Goal: Task Accomplishment & Management: Use online tool/utility

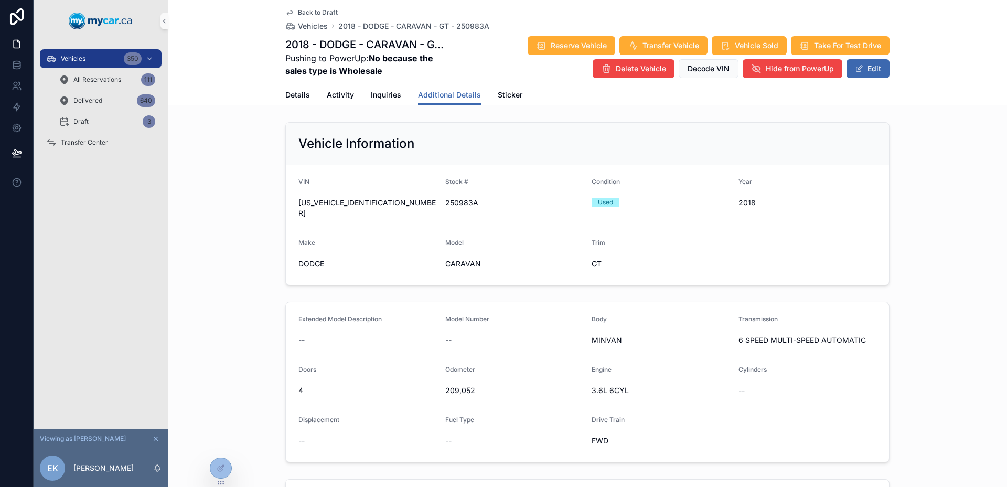
scroll to position [399, 0]
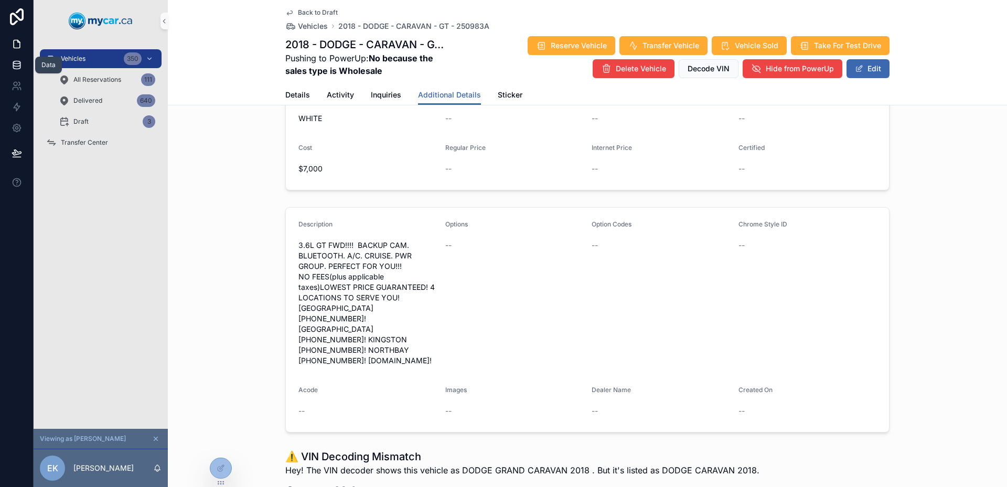
drag, startPoint x: 17, startPoint y: 59, endPoint x: 23, endPoint y: 56, distance: 6.3
click at [17, 59] on link at bounding box center [16, 65] width 33 height 21
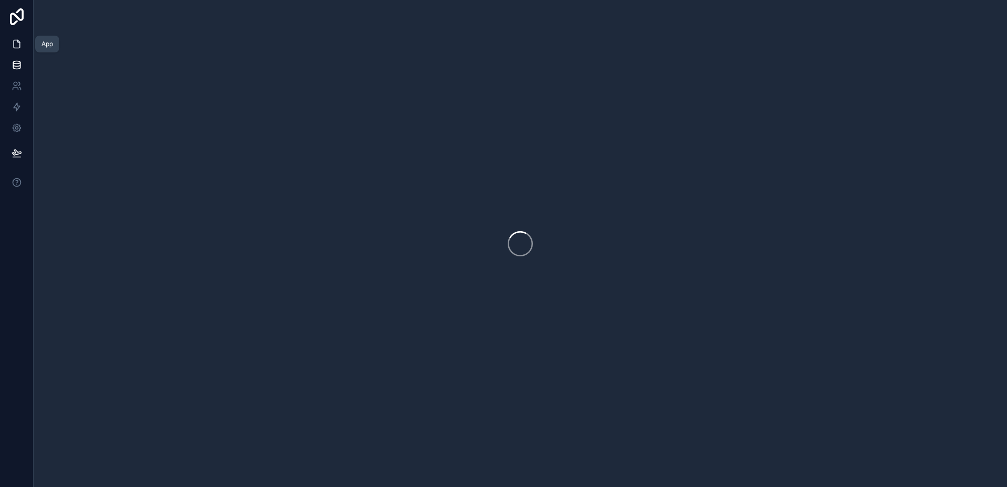
click at [20, 38] on link at bounding box center [16, 44] width 33 height 21
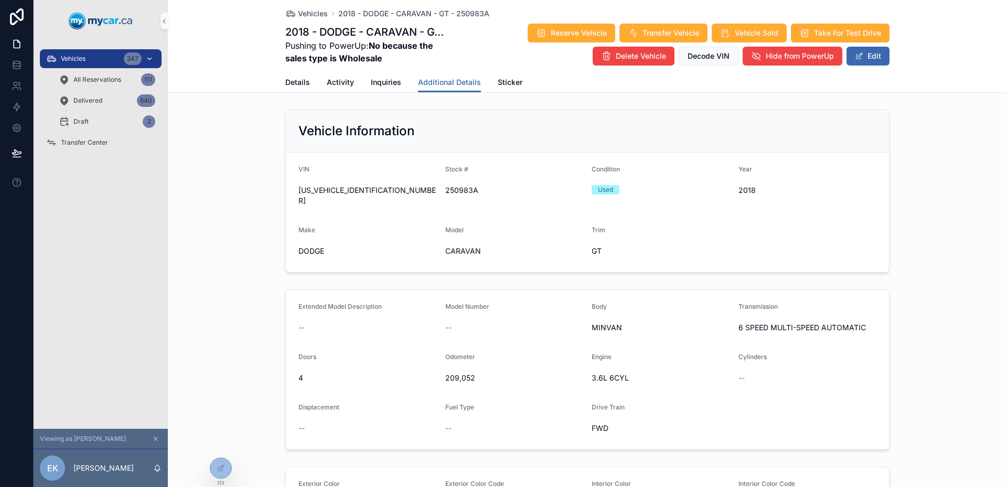
click at [101, 58] on div "Vehicles 347" at bounding box center [100, 58] width 109 height 17
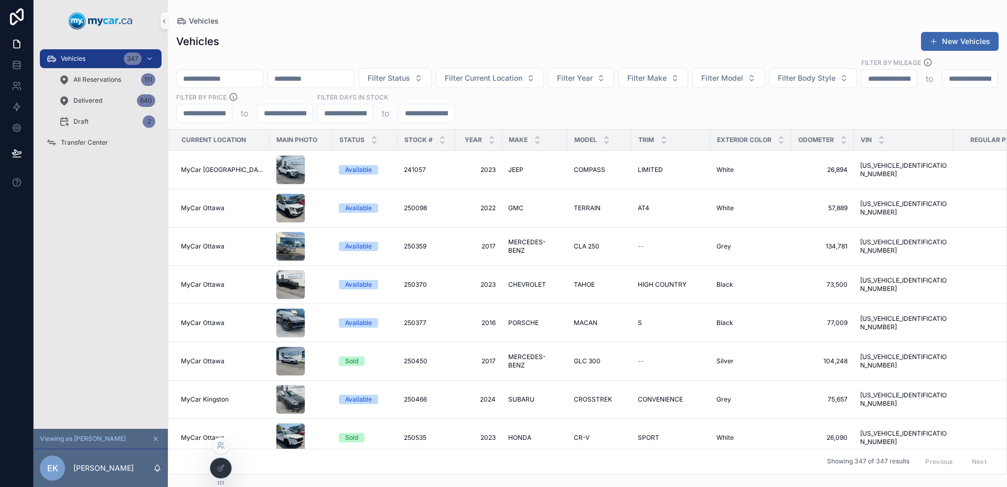
click at [228, 470] on div at bounding box center [220, 469] width 21 height 20
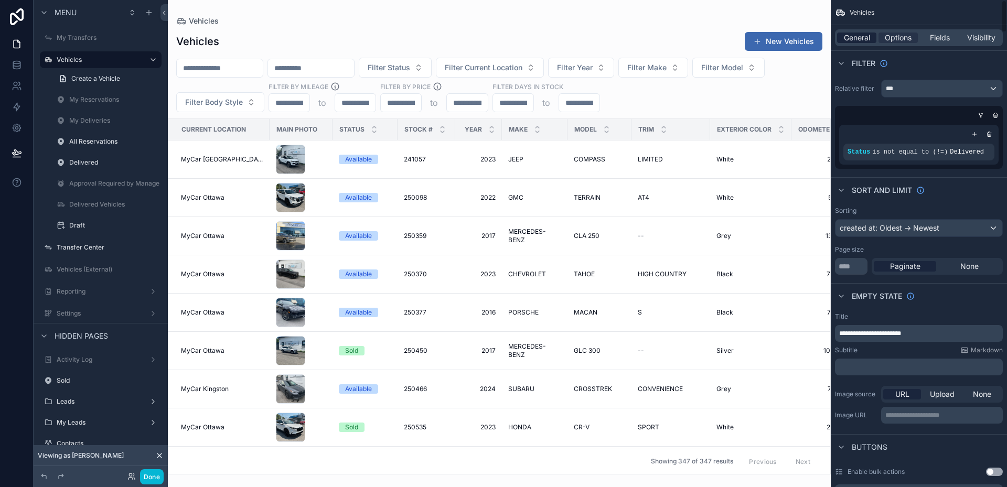
click at [856, 39] on span "General" at bounding box center [857, 38] width 26 height 10
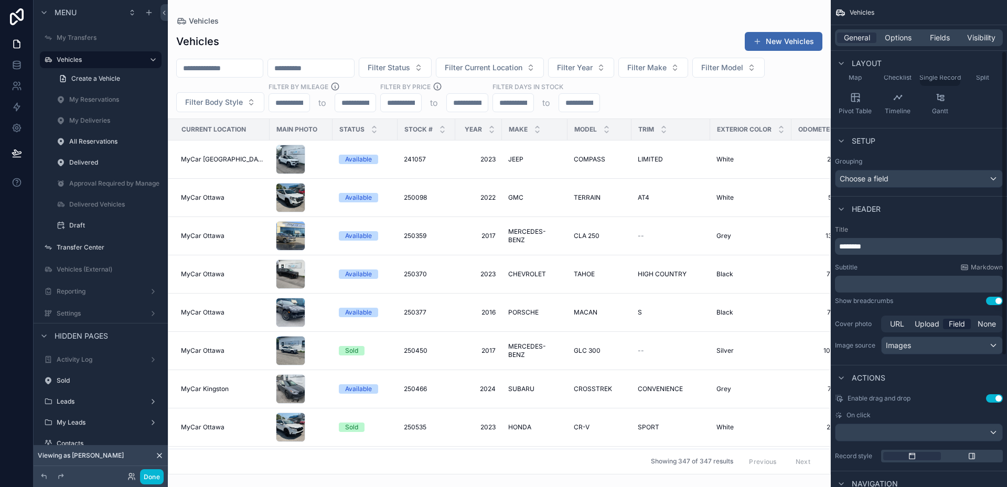
scroll to position [81, 0]
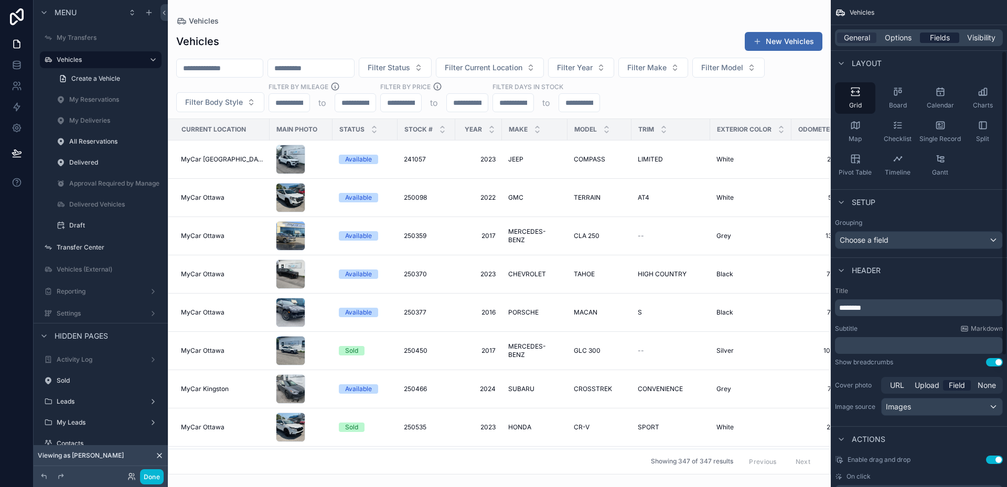
click at [936, 40] on span "Fields" at bounding box center [940, 38] width 20 height 10
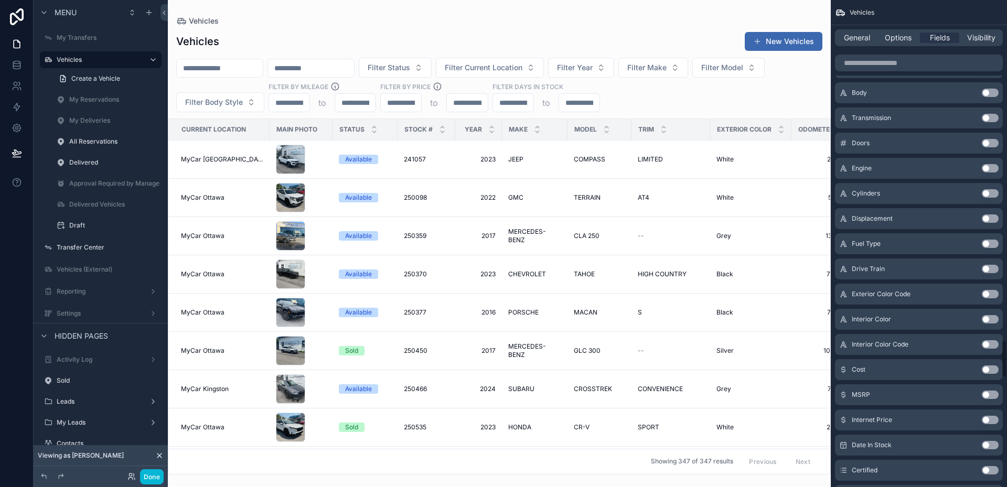
scroll to position [4368, 0]
click at [886, 57] on input "scrollable content" at bounding box center [919, 63] width 168 height 17
click at [987, 246] on button "Use setting" at bounding box center [990, 244] width 17 height 8
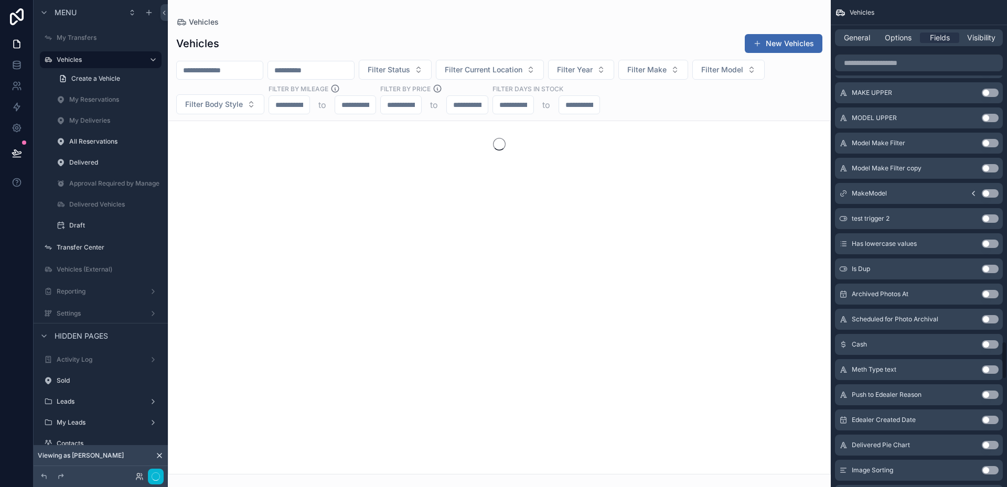
scroll to position [4393, 0]
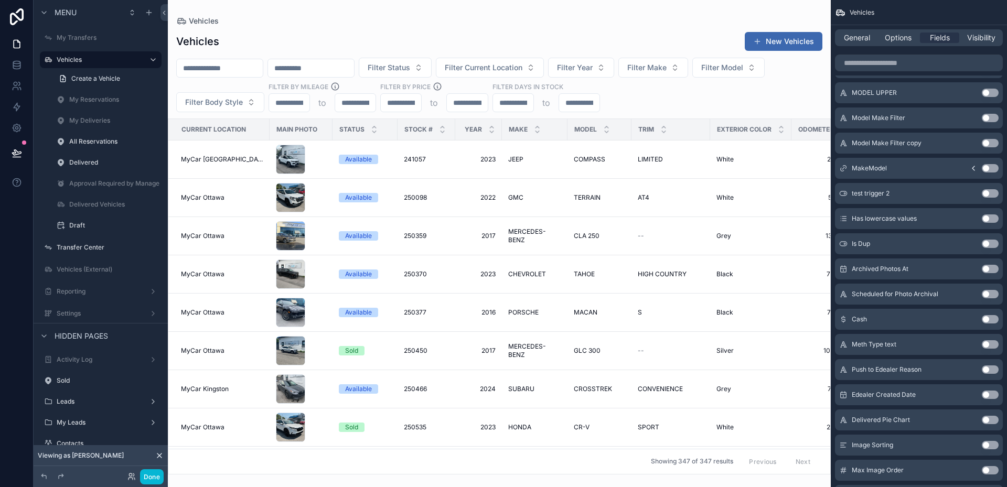
drag, startPoint x: 659, startPoint y: 105, endPoint x: 857, endPoint y: 60, distance: 203.3
click at [659, 104] on div "scrollable content" at bounding box center [499, 243] width 663 height 487
click at [432, 62] on button "Filter Status" at bounding box center [395, 68] width 73 height 20
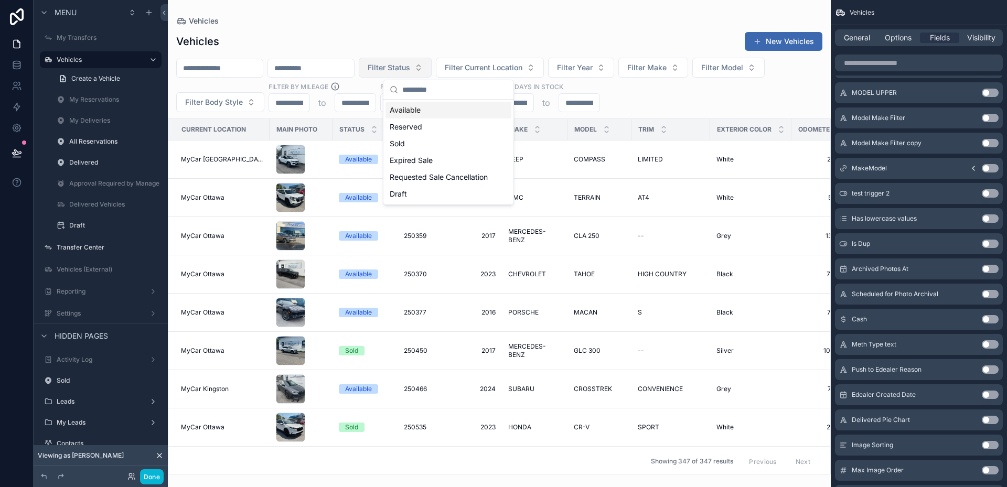
click at [432, 62] on button "Filter Status" at bounding box center [395, 68] width 73 height 20
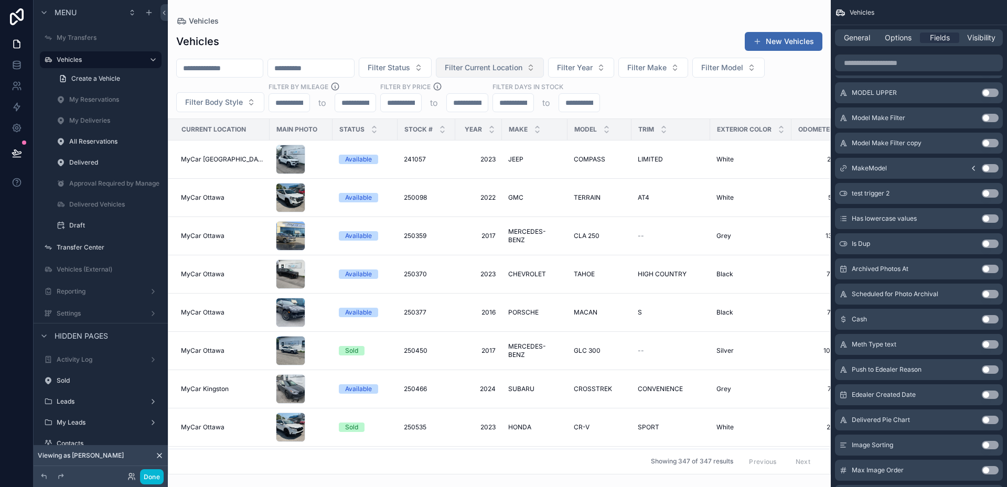
click at [498, 63] on span "Filter Current Location" at bounding box center [484, 67] width 78 height 10
click at [523, 66] on span "Filter Current Location" at bounding box center [484, 67] width 78 height 10
click at [593, 68] on span "Filter Year" at bounding box center [575, 67] width 36 height 10
click at [614, 67] on button "Filter Year" at bounding box center [581, 68] width 66 height 20
click at [667, 67] on span "Filter Make" at bounding box center [646, 67] width 39 height 10
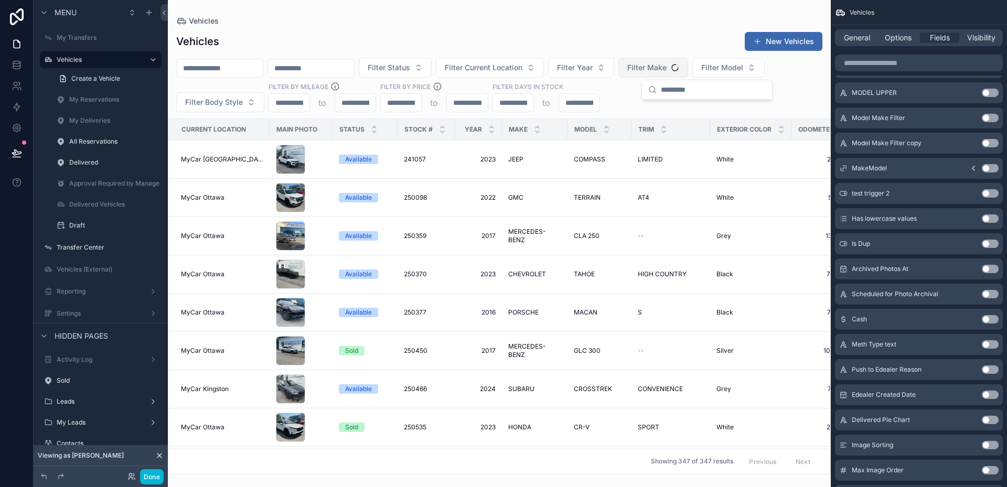
click at [667, 67] on span "Filter Make" at bounding box center [646, 67] width 39 height 10
click at [743, 68] on span "Filter Model" at bounding box center [722, 67] width 42 height 10
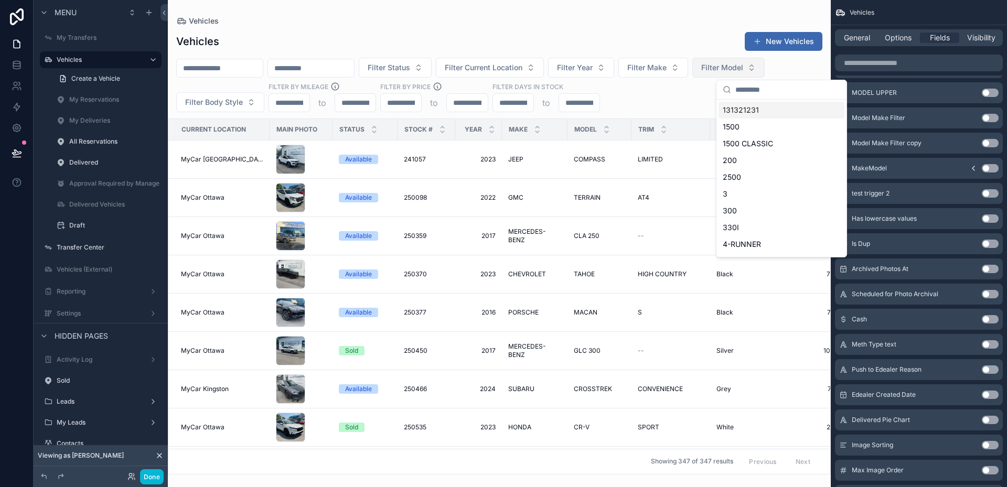
click at [743, 68] on span "Filter Model" at bounding box center [722, 67] width 42 height 10
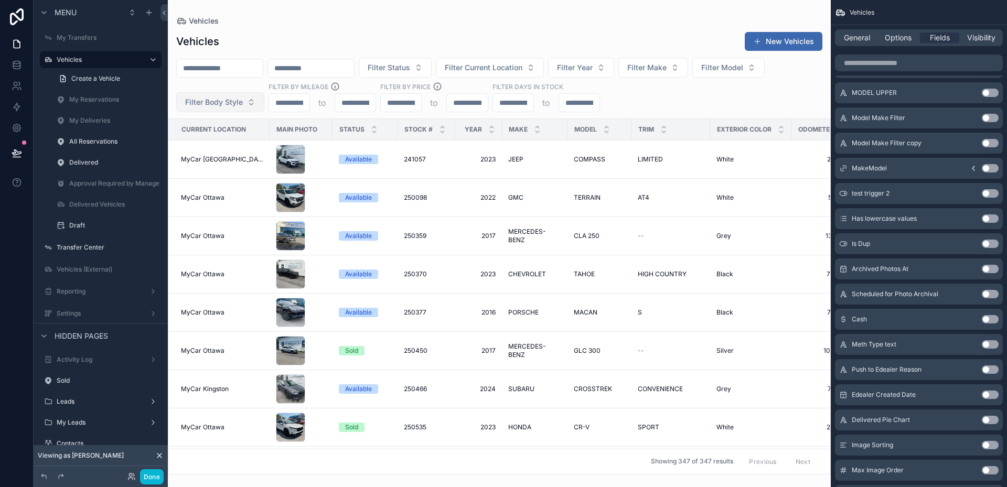
click at [230, 99] on span "Filter Body Style" at bounding box center [214, 102] width 58 height 10
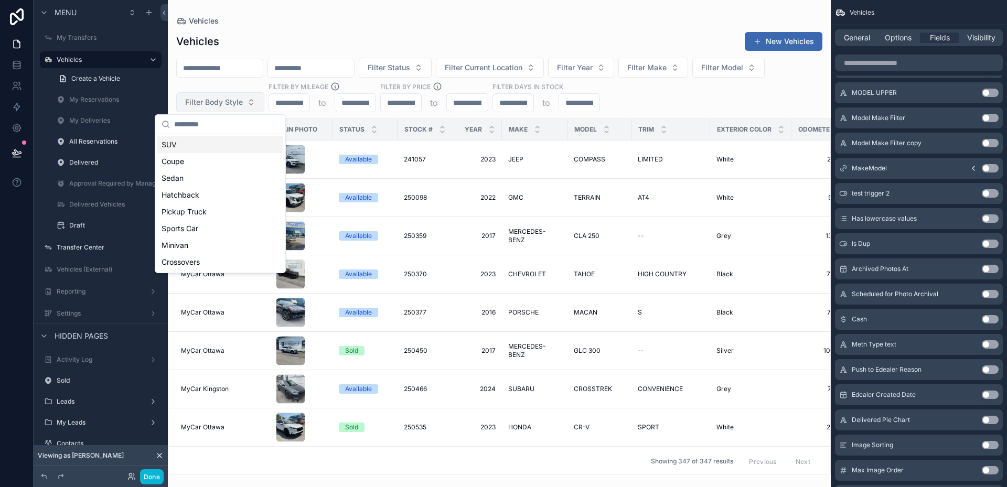
click at [241, 99] on span "Filter Body Style" at bounding box center [214, 102] width 58 height 10
click at [289, 99] on input "scrollable content" at bounding box center [289, 102] width 40 height 15
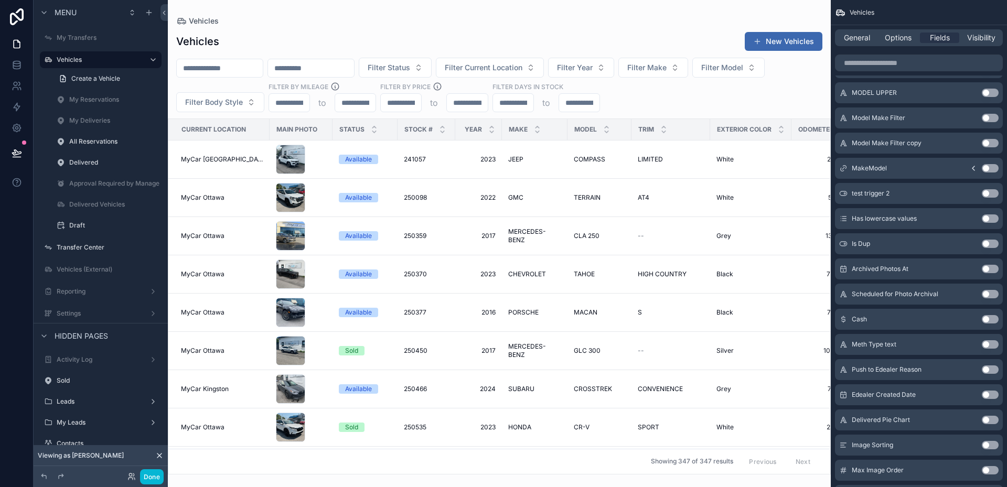
click at [346, 97] on input "scrollable content" at bounding box center [355, 102] width 40 height 15
click at [419, 100] on input "scrollable content" at bounding box center [401, 102] width 40 height 15
click at [481, 102] on input "scrollable content" at bounding box center [467, 102] width 40 height 15
click at [524, 103] on input "scrollable content" at bounding box center [513, 102] width 40 height 15
click at [583, 101] on input "scrollable content" at bounding box center [579, 102] width 40 height 15
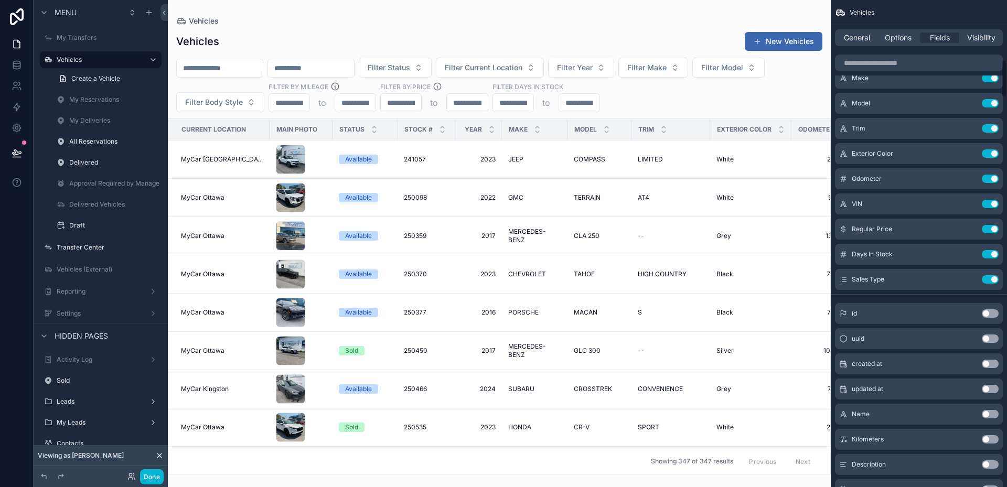
scroll to position [0, 0]
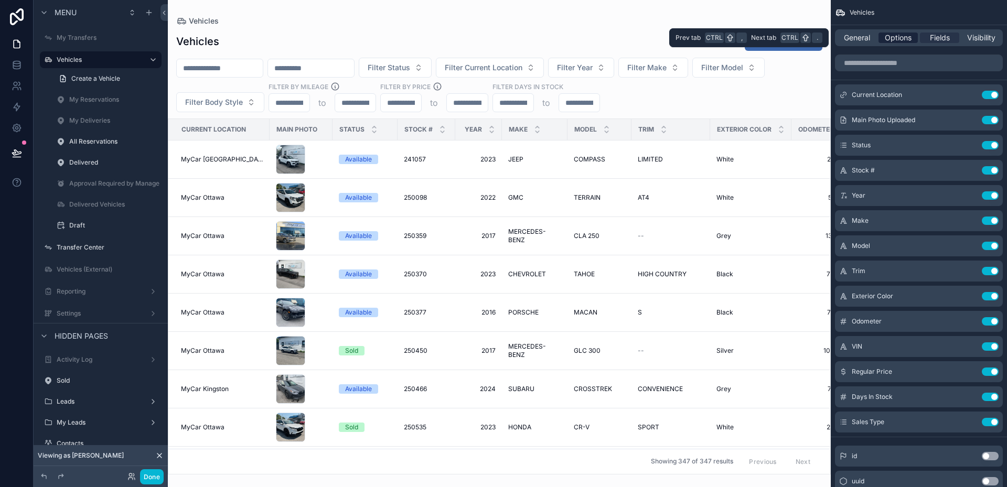
click at [903, 36] on span "Options" at bounding box center [898, 38] width 27 height 10
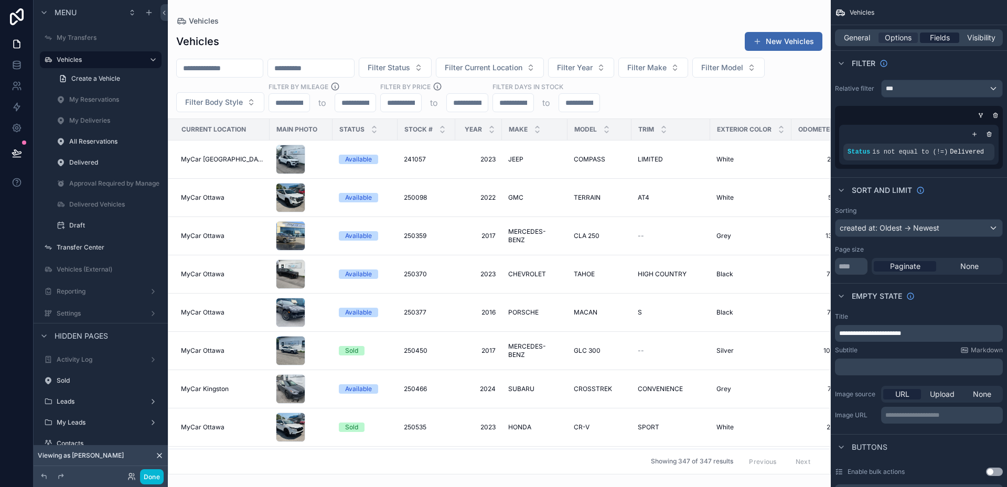
click at [935, 35] on span "Fields" at bounding box center [940, 38] width 20 height 10
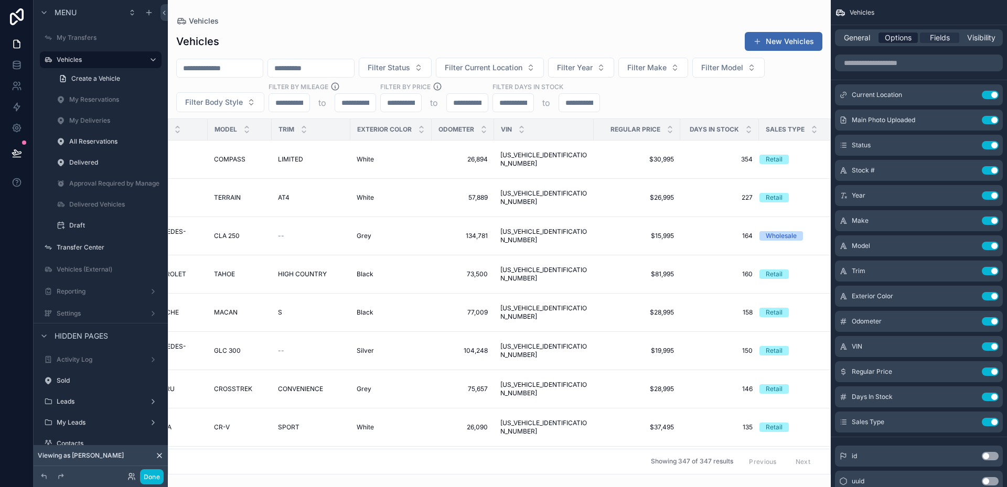
click at [900, 38] on span "Options" at bounding box center [898, 38] width 27 height 10
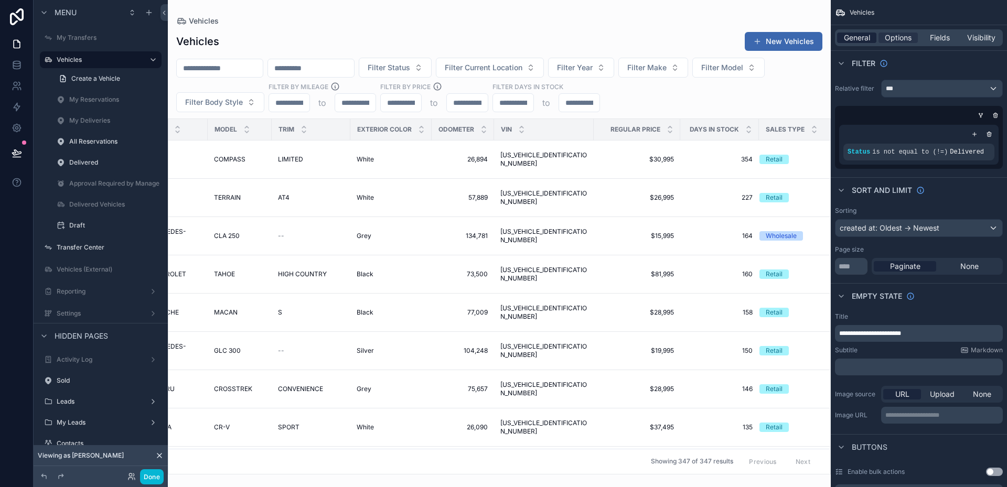
click at [860, 35] on span "General" at bounding box center [857, 38] width 26 height 10
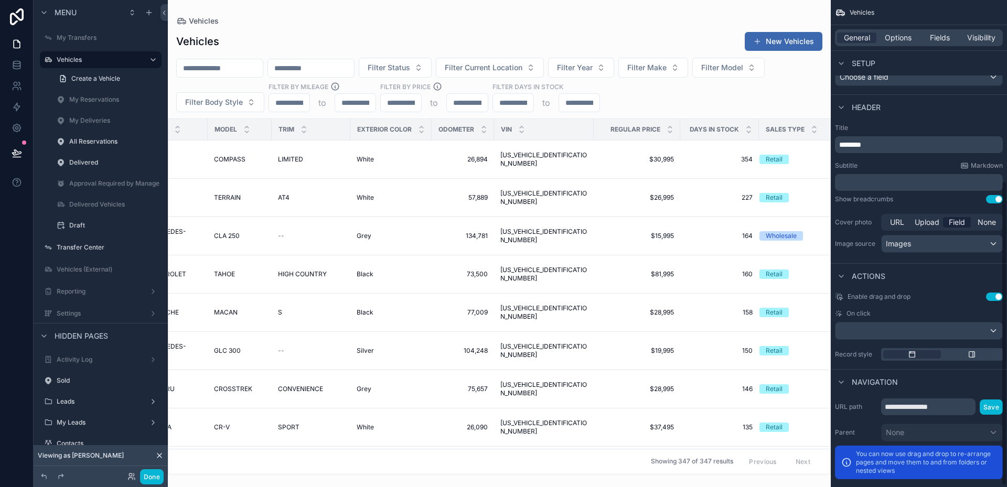
scroll to position [291, 0]
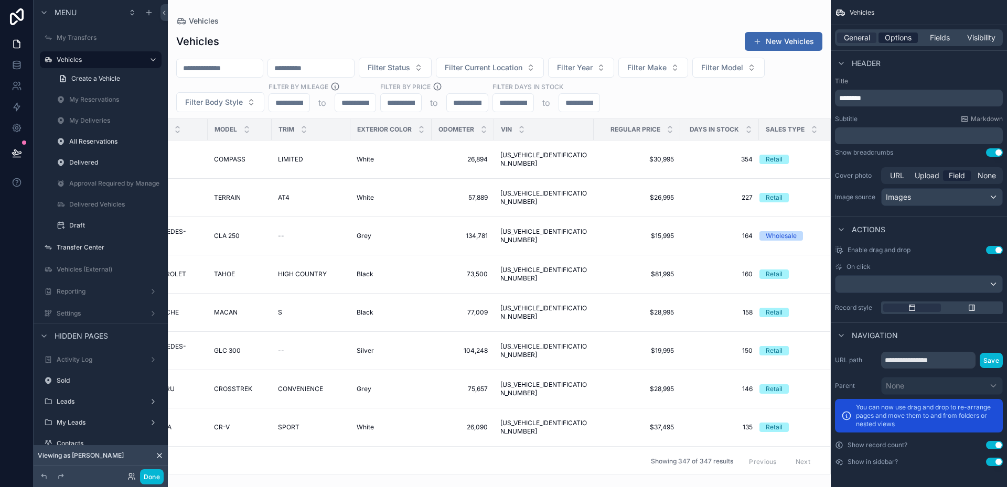
click at [894, 35] on span "Options" at bounding box center [898, 38] width 27 height 10
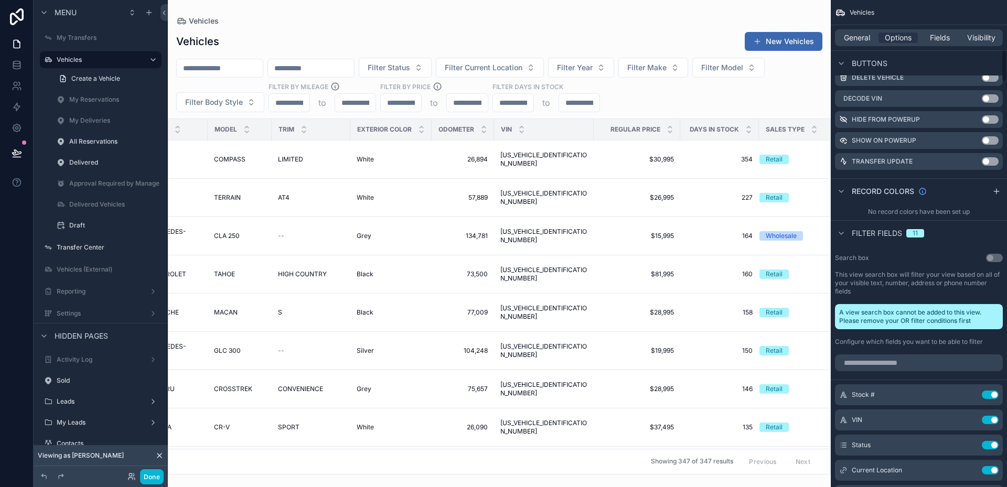
scroll to position [839, 0]
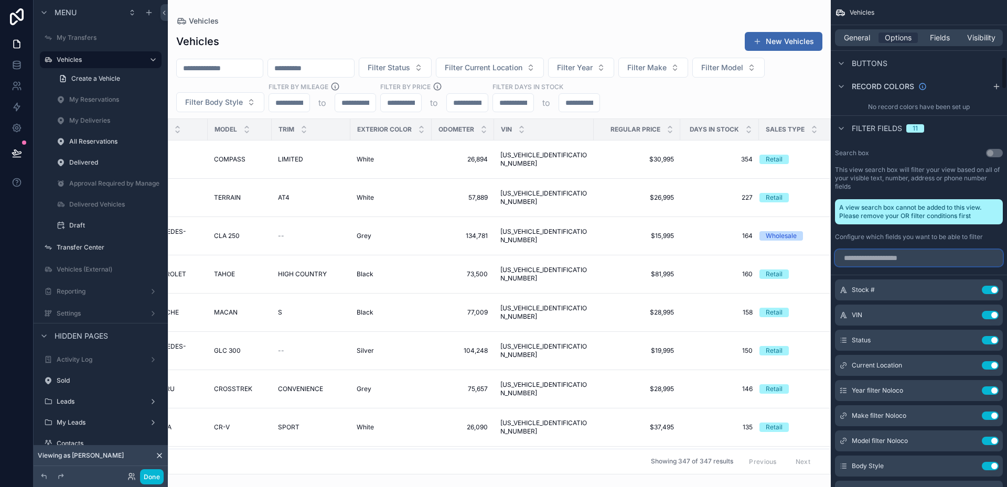
click at [935, 259] on input "scrollable content" at bounding box center [919, 258] width 168 height 17
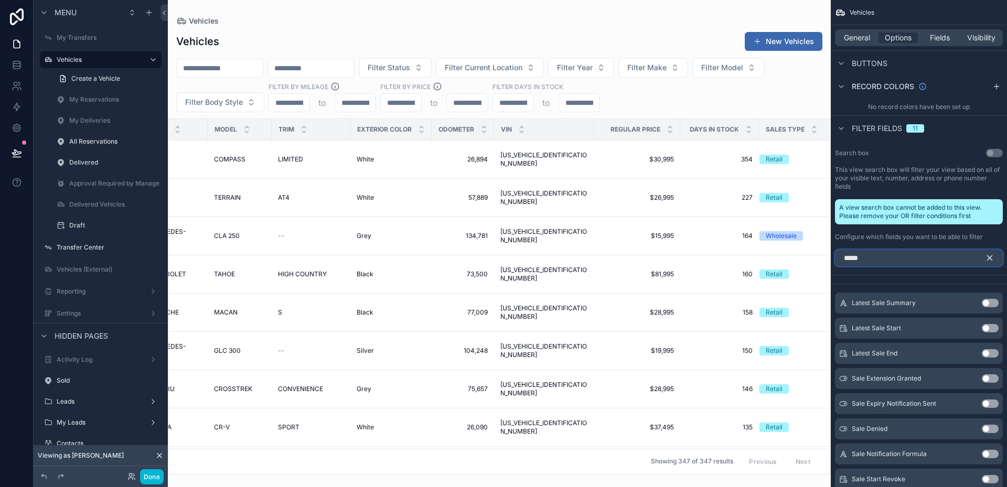
scroll to position [771, 0]
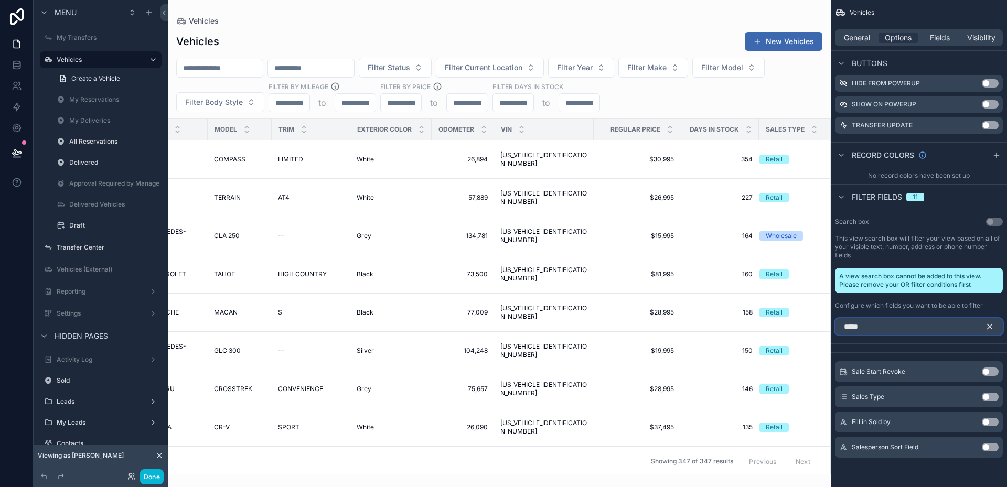
type input "*****"
click at [988, 395] on button "Use setting" at bounding box center [990, 397] width 17 height 8
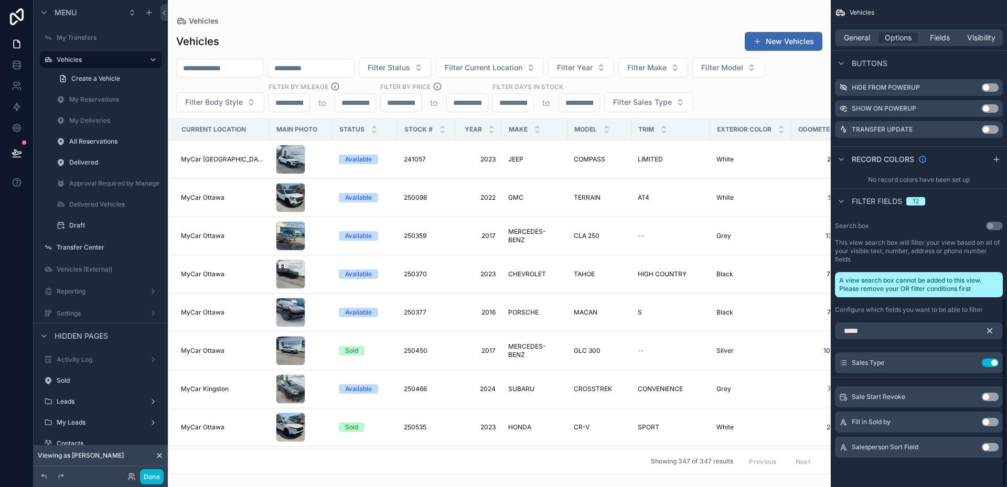
scroll to position [766, 0]
click at [668, 104] on span "Filter Sales Type" at bounding box center [642, 102] width 59 height 10
click at [743, 120] on div "Exterior Color" at bounding box center [751, 130] width 80 height 20
click at [23, 146] on button at bounding box center [16, 153] width 23 height 29
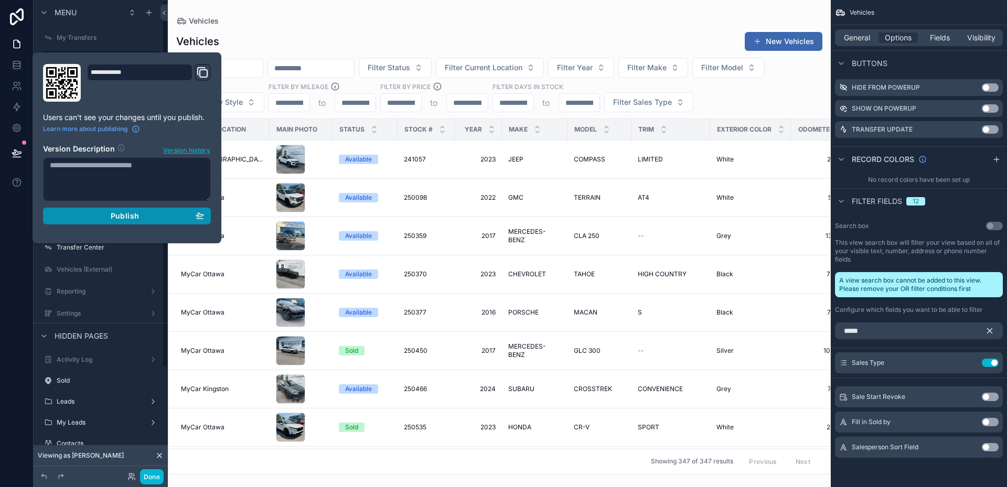
click at [118, 216] on span "Publish" at bounding box center [125, 215] width 28 height 9
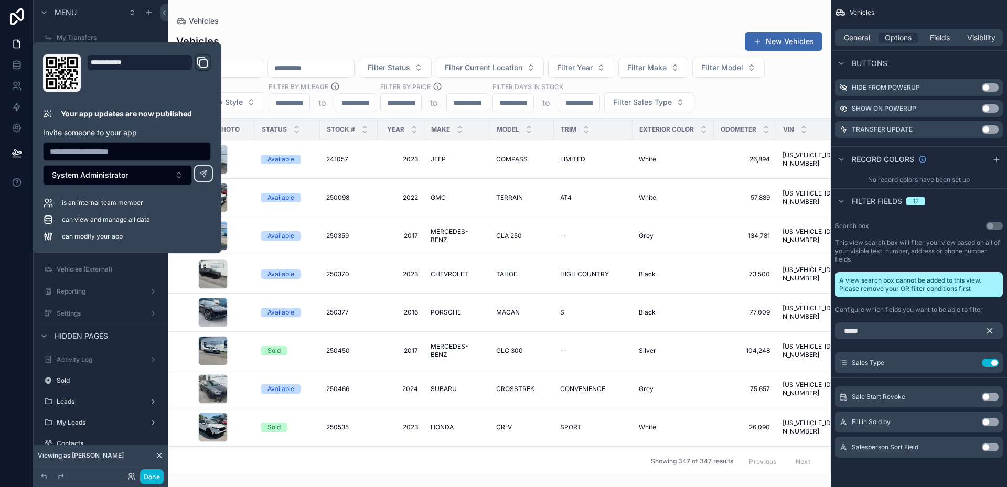
click at [425, 23] on div "Vehicles" at bounding box center [499, 21] width 646 height 8
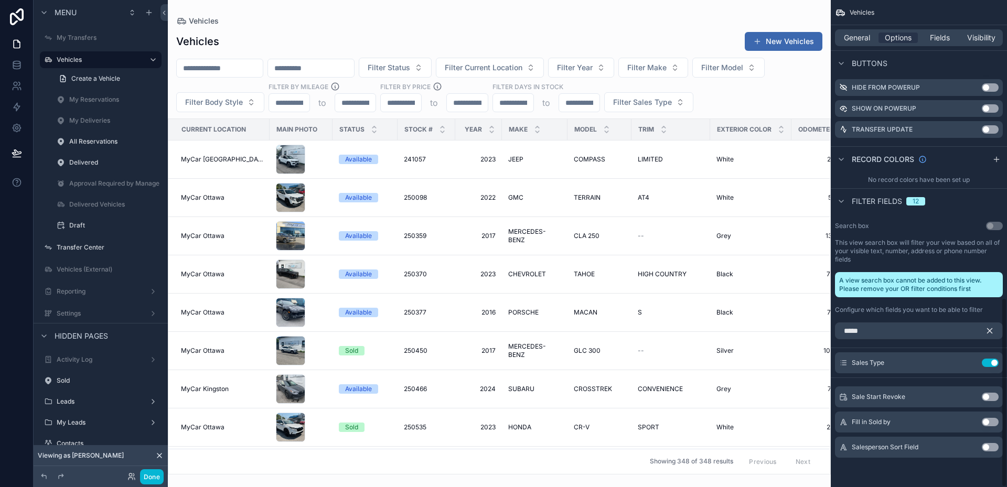
scroll to position [766, 0]
click at [635, 19] on div "Vehicles" at bounding box center [499, 21] width 646 height 8
click at [154, 472] on button "Done" at bounding box center [152, 477] width 24 height 15
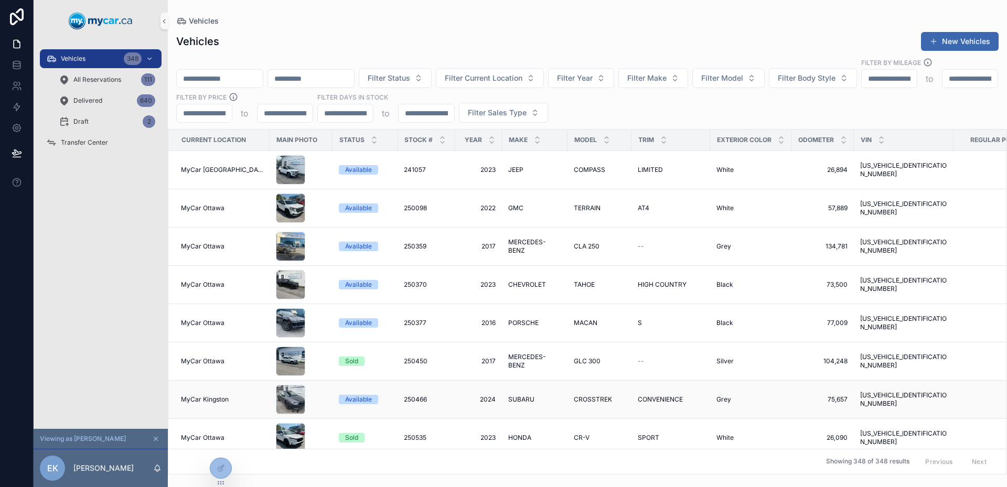
scroll to position [0, 0]
